Goal: Find specific page/section: Find specific page/section

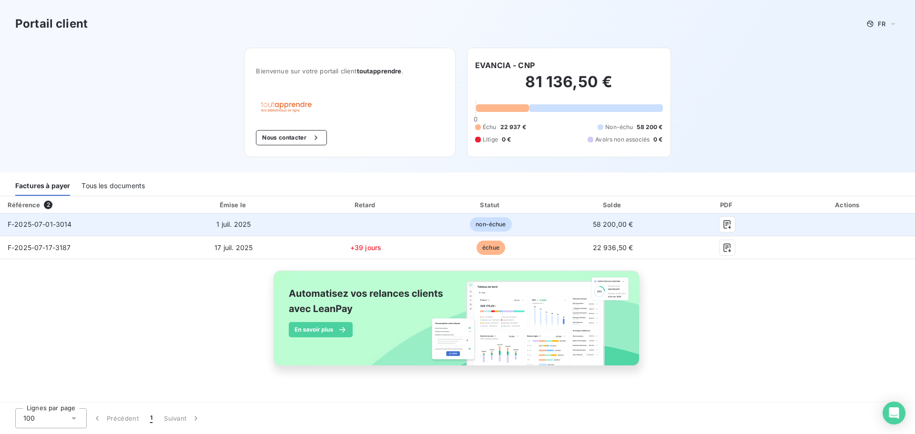
click at [59, 222] on span "F-2025-07-01-3014" at bounding box center [40, 224] width 64 height 8
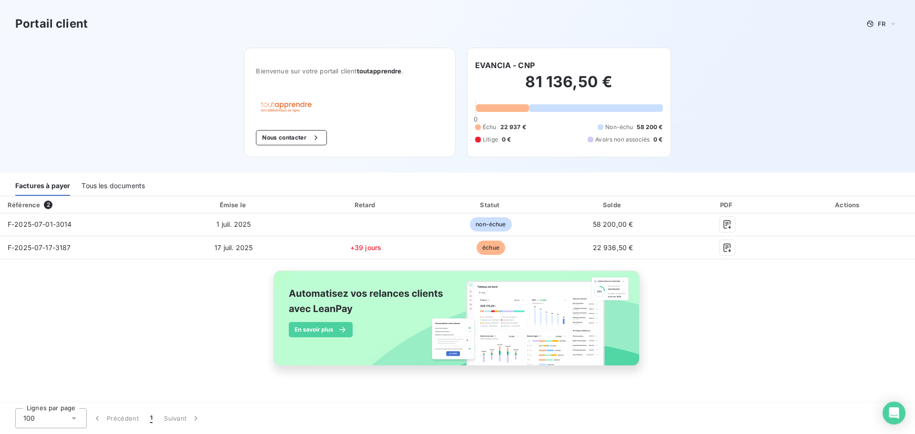
click at [112, 189] on div "Tous les documents" at bounding box center [113, 186] width 63 height 20
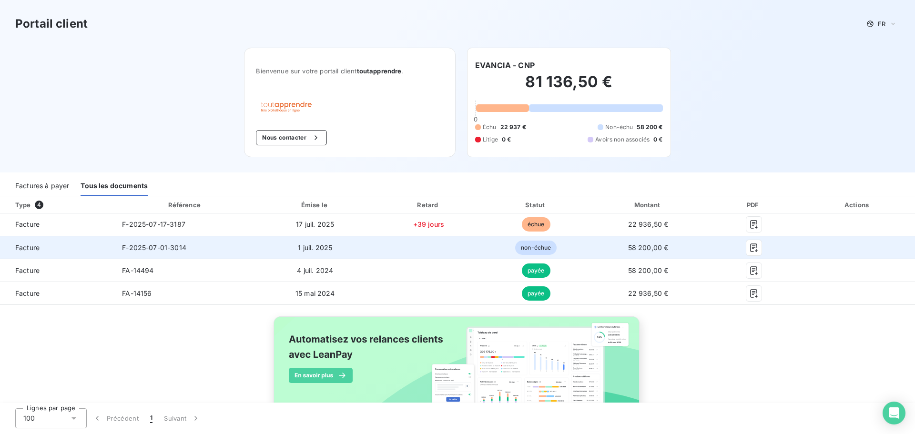
click at [169, 248] on span "F-2025-07-01-3014" at bounding box center [154, 248] width 64 height 8
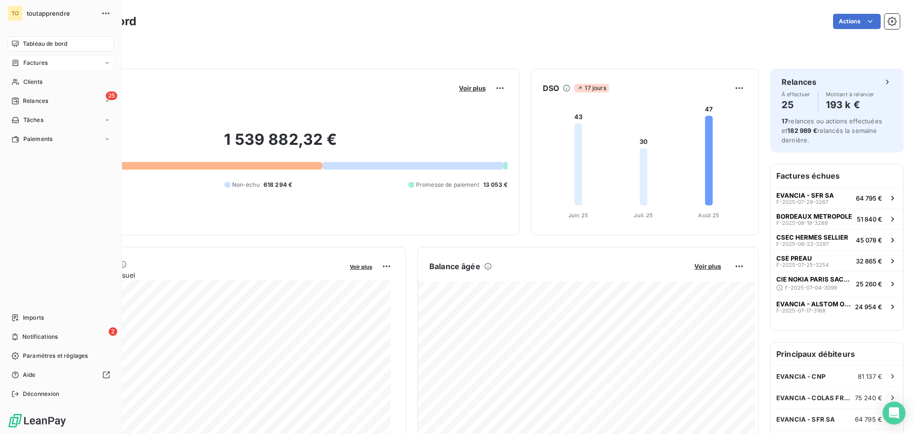
click at [35, 64] on span "Factures" at bounding box center [35, 63] width 24 height 9
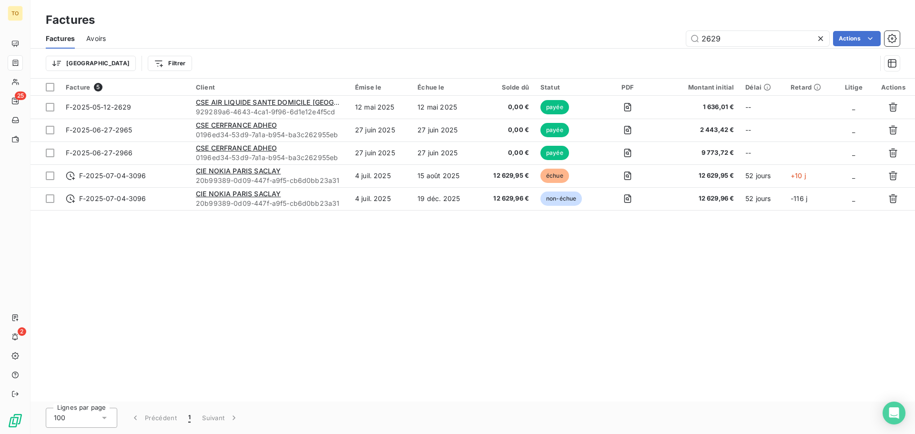
drag, startPoint x: 731, startPoint y: 38, endPoint x: 647, endPoint y: 42, distance: 84.5
click at [647, 42] on div "2629 Actions" at bounding box center [508, 38] width 783 height 15
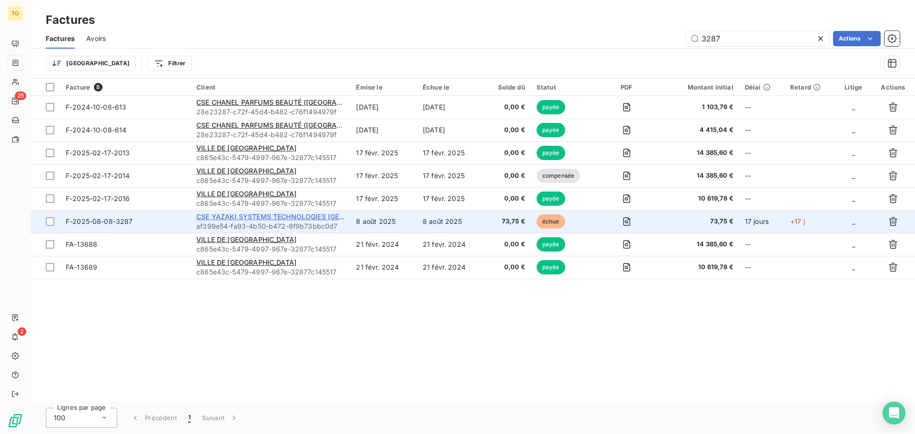
type input "3287"
click at [273, 217] on span "CSE YAZAKI SYSTEMS TECHNOLOGIES [GEOGRAPHIC_DATA]" at bounding box center [296, 217] width 200 height 8
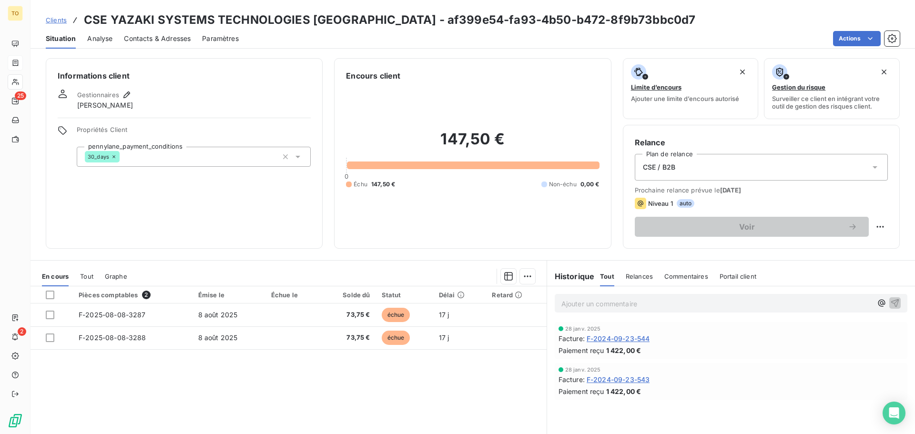
click at [139, 38] on span "Contacts & Adresses" at bounding box center [157, 39] width 67 height 10
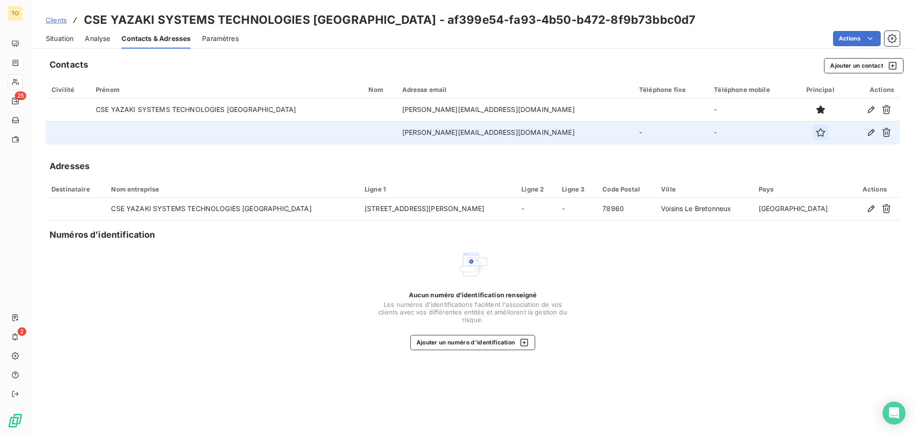
click at [816, 133] on icon "button" at bounding box center [821, 133] width 10 height 10
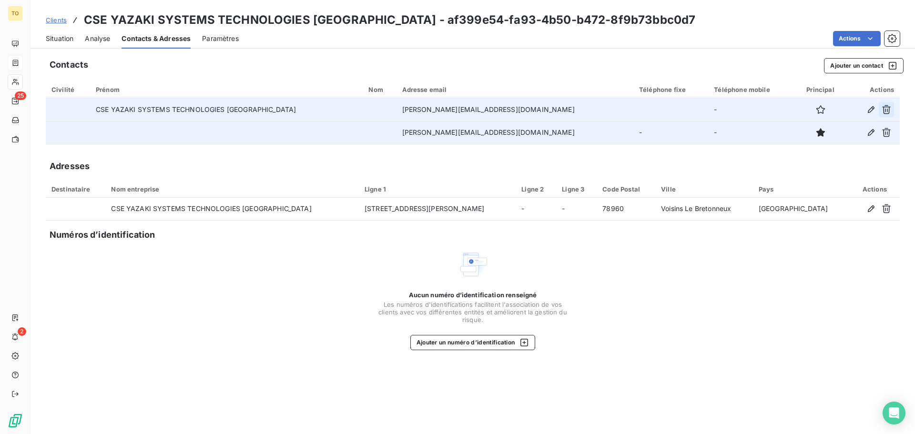
click at [887, 110] on icon "button" at bounding box center [887, 110] width 10 height 10
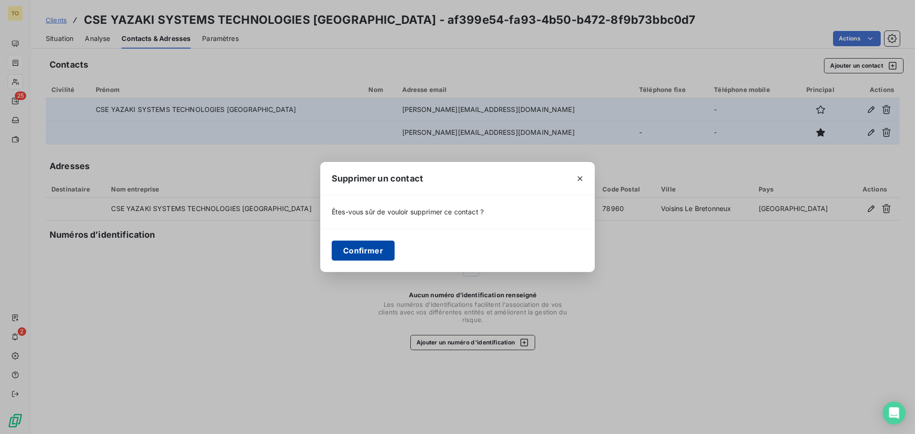
click at [369, 249] on button "Confirmer" at bounding box center [363, 251] width 63 height 20
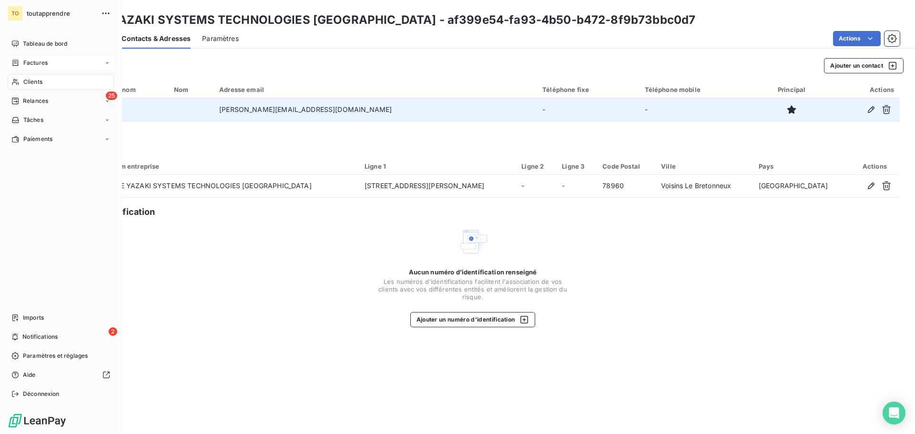
click at [20, 83] on div "Clients" at bounding box center [61, 81] width 106 height 15
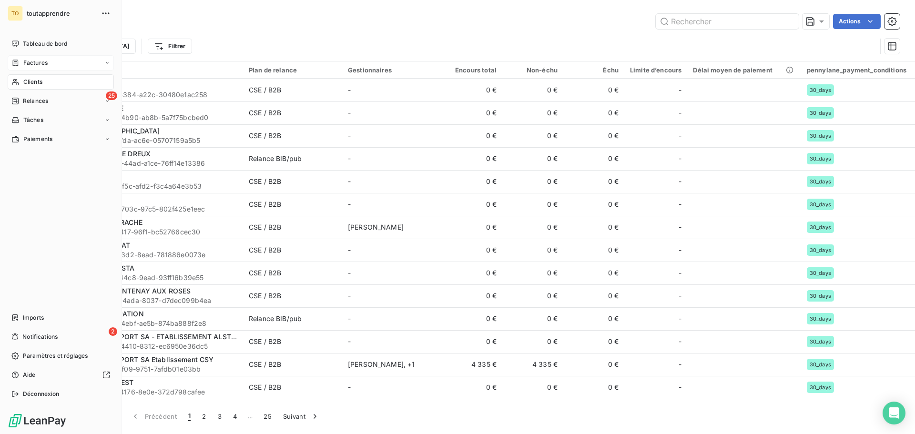
click at [41, 69] on div "Factures" at bounding box center [61, 62] width 106 height 15
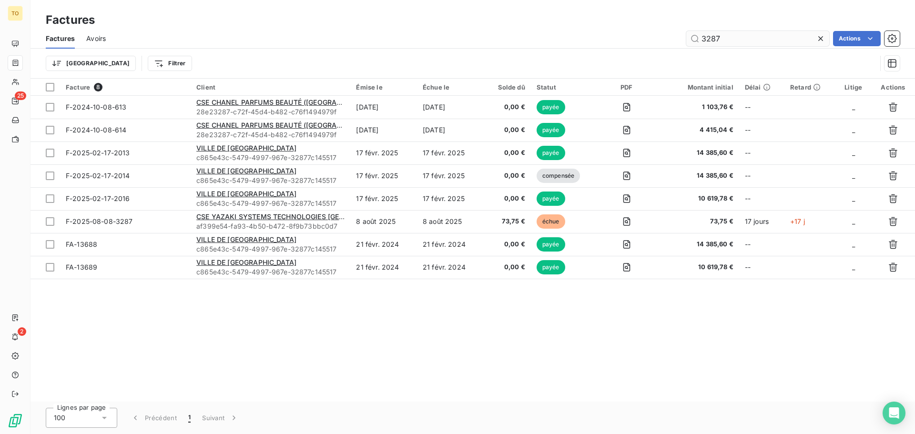
click at [751, 35] on input "3287" at bounding box center [757, 38] width 143 height 15
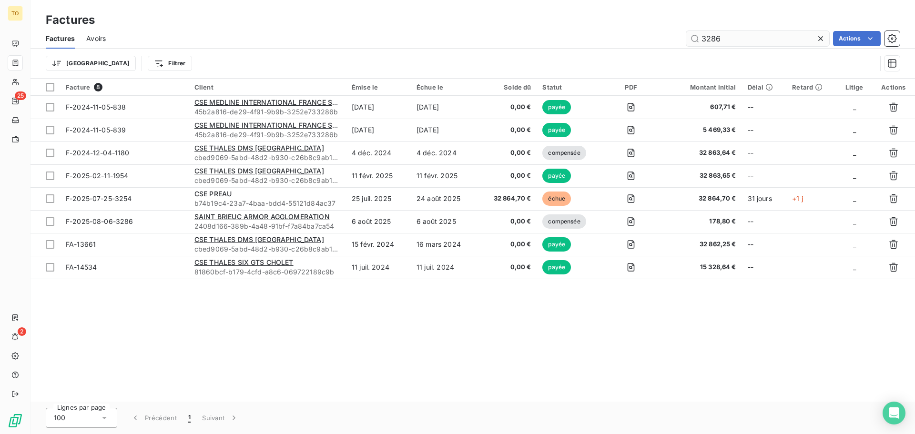
click at [742, 44] on input "3286" at bounding box center [757, 38] width 143 height 15
click at [739, 38] on input "3286" at bounding box center [757, 38] width 143 height 15
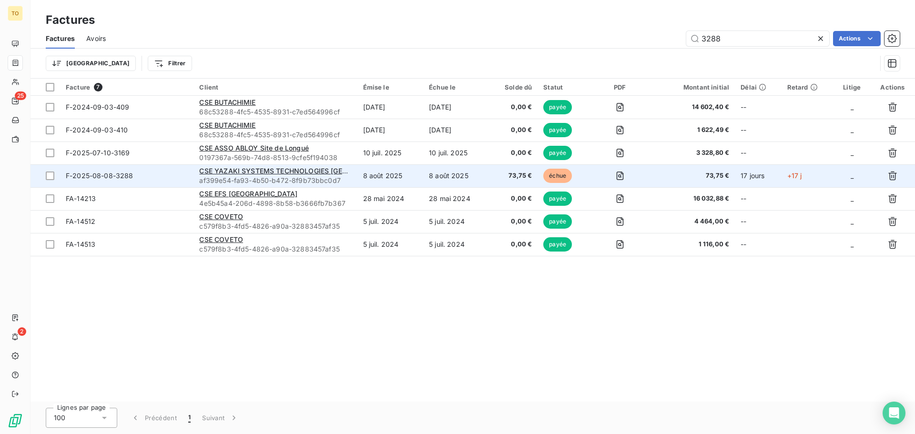
type input "3288"
click at [282, 176] on span "af399e54-fa93-4b50-b472-8f9b73bbc0d7" at bounding box center [275, 181] width 152 height 10
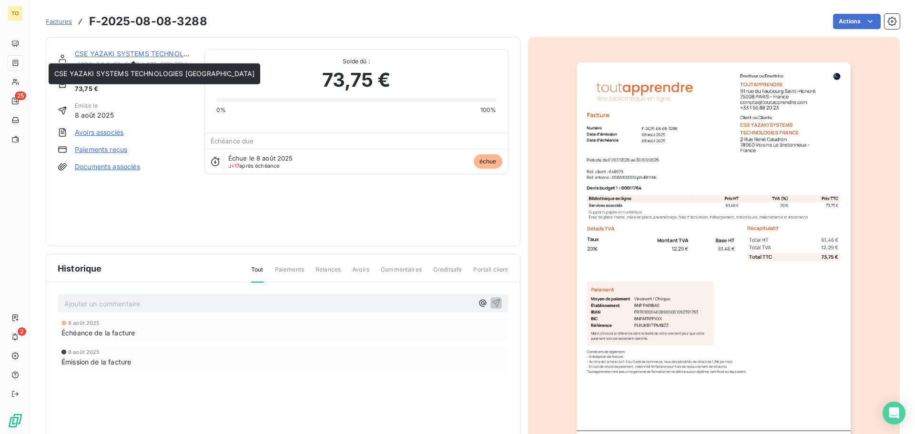
click at [102, 53] on link "CSE YAZAKI SYSTEMS TECHNOLOGIES [GEOGRAPHIC_DATA]" at bounding box center [175, 54] width 200 height 8
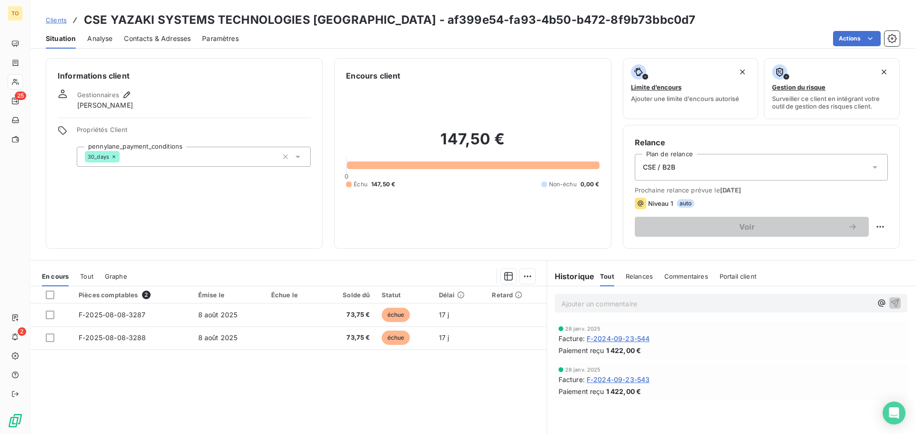
click at [145, 41] on span "Contacts & Adresses" at bounding box center [157, 39] width 67 height 10
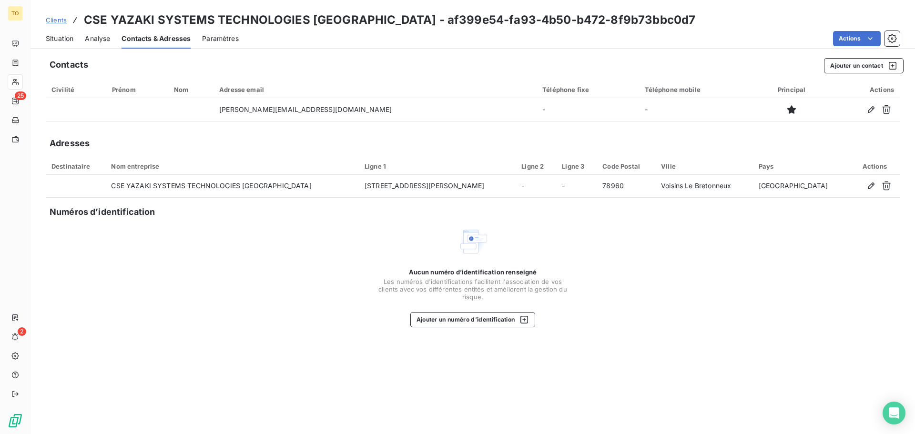
click at [202, 316] on div "Aucun numéro d’identification renseigné Les numéros d'identifications faciliten…" at bounding box center [473, 276] width 854 height 101
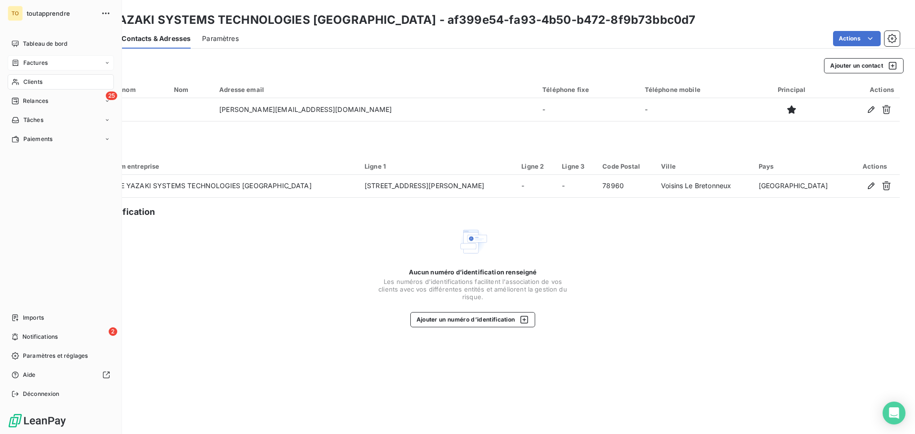
drag, startPoint x: 50, startPoint y: 43, endPoint x: 47, endPoint y: 67, distance: 24.1
click at [50, 43] on span "Tableau de bord" at bounding box center [45, 44] width 44 height 9
